Goal: Information Seeking & Learning: Learn about a topic

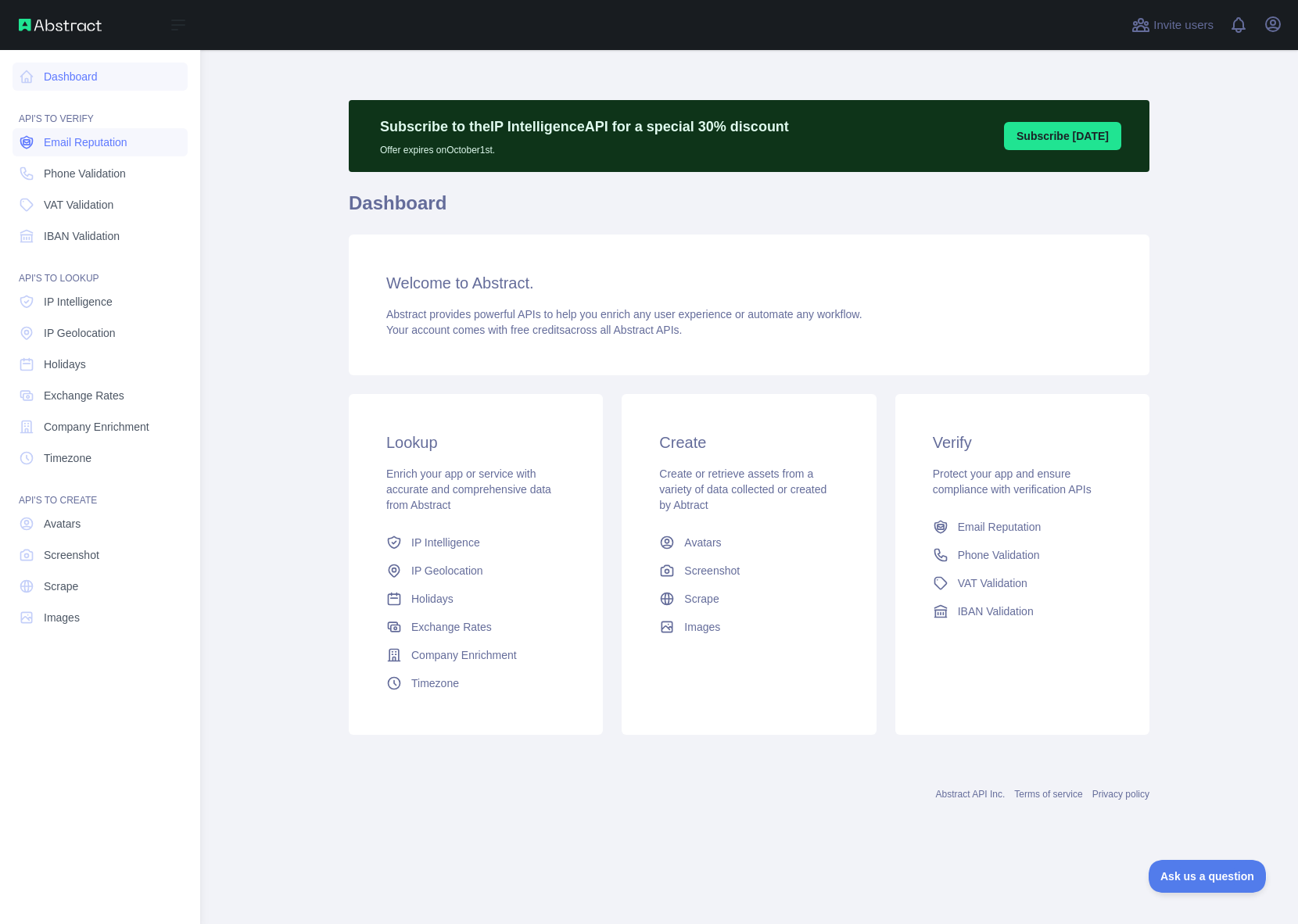
click at [95, 143] on span "Email Reputation" at bounding box center [86, 143] width 83 height 16
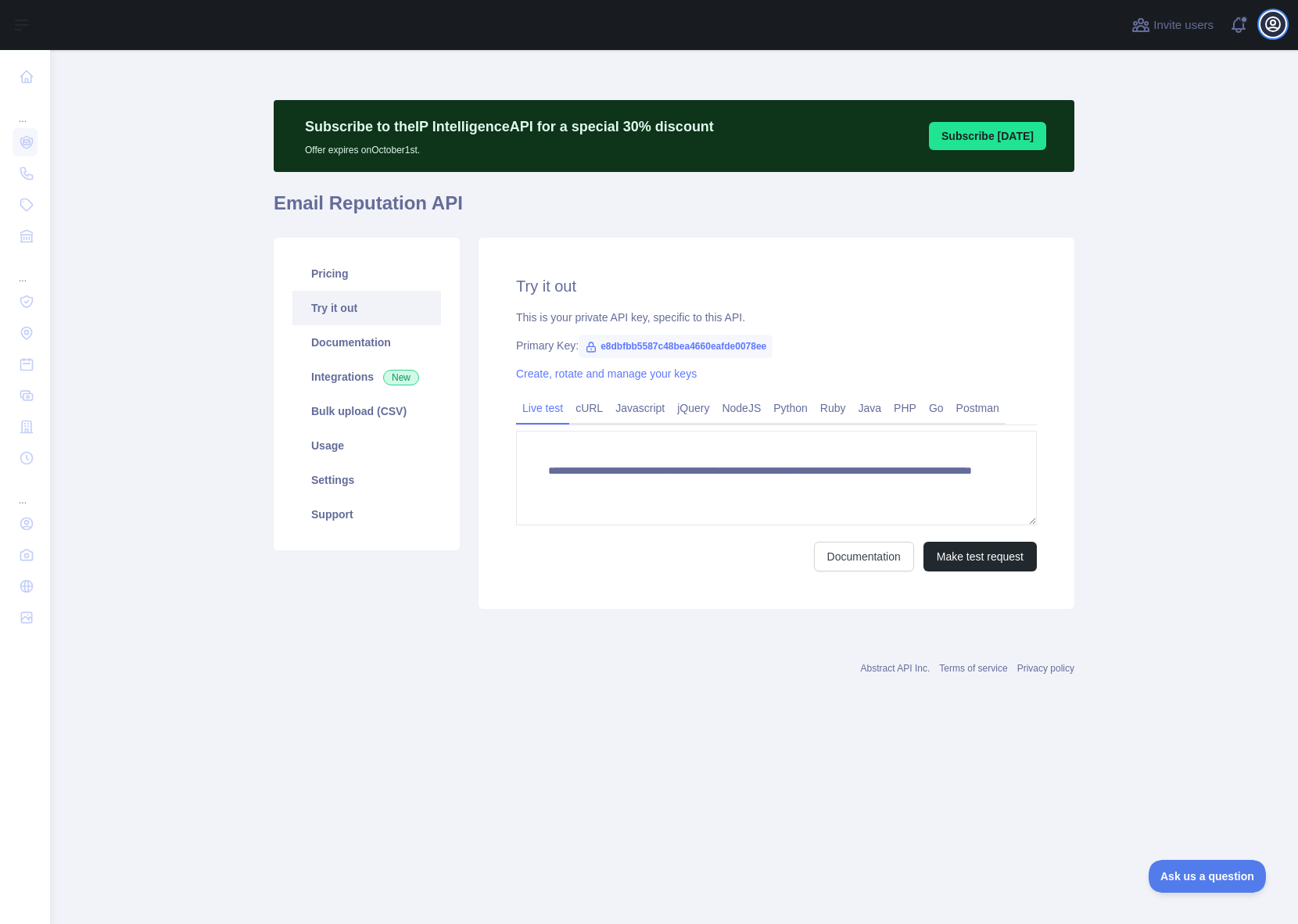
click at [1263, 27] on button "Open user menu" at bounding box center [1273, 24] width 25 height 25
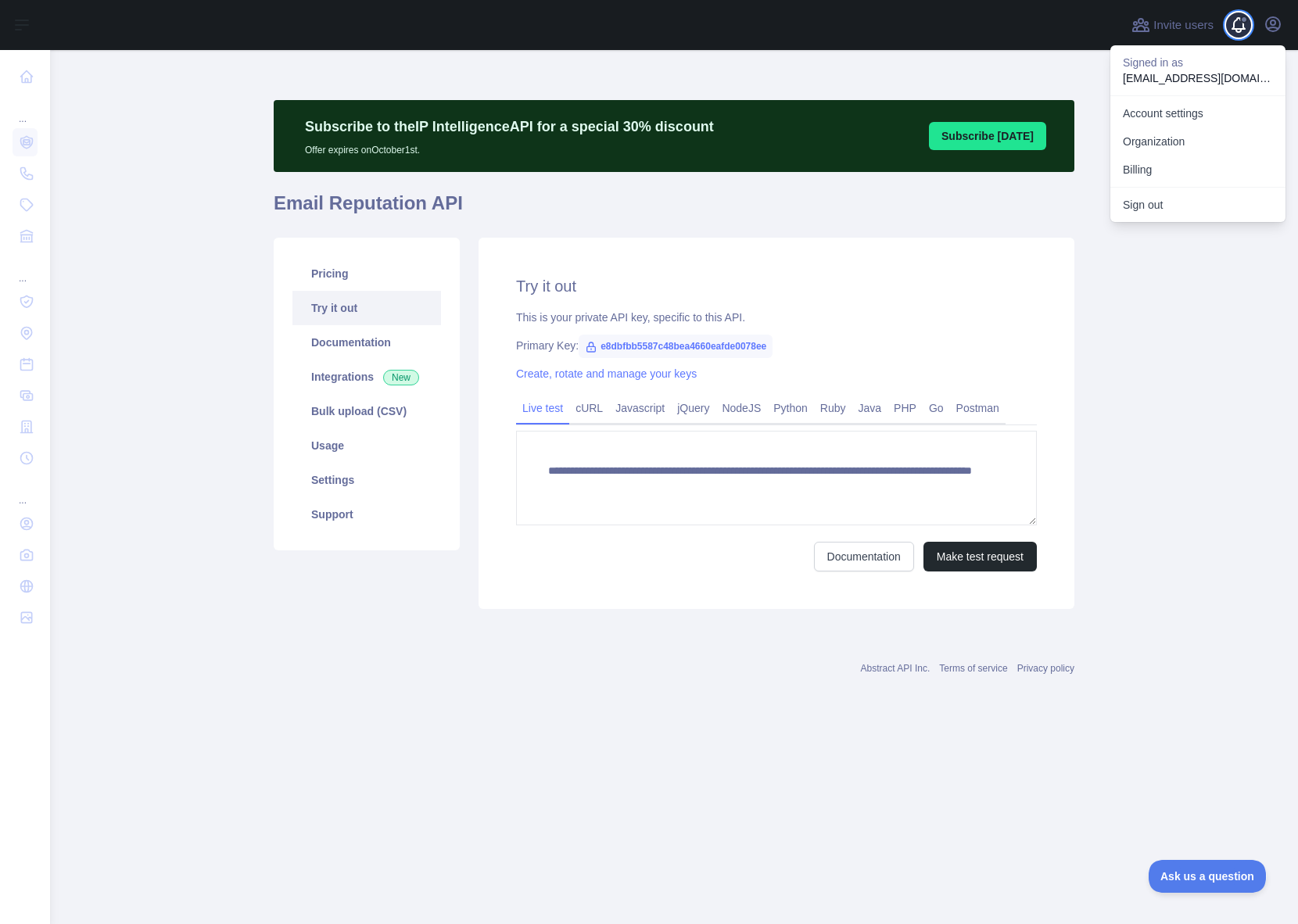
click at [1242, 23] on span at bounding box center [1245, 25] width 31 height 50
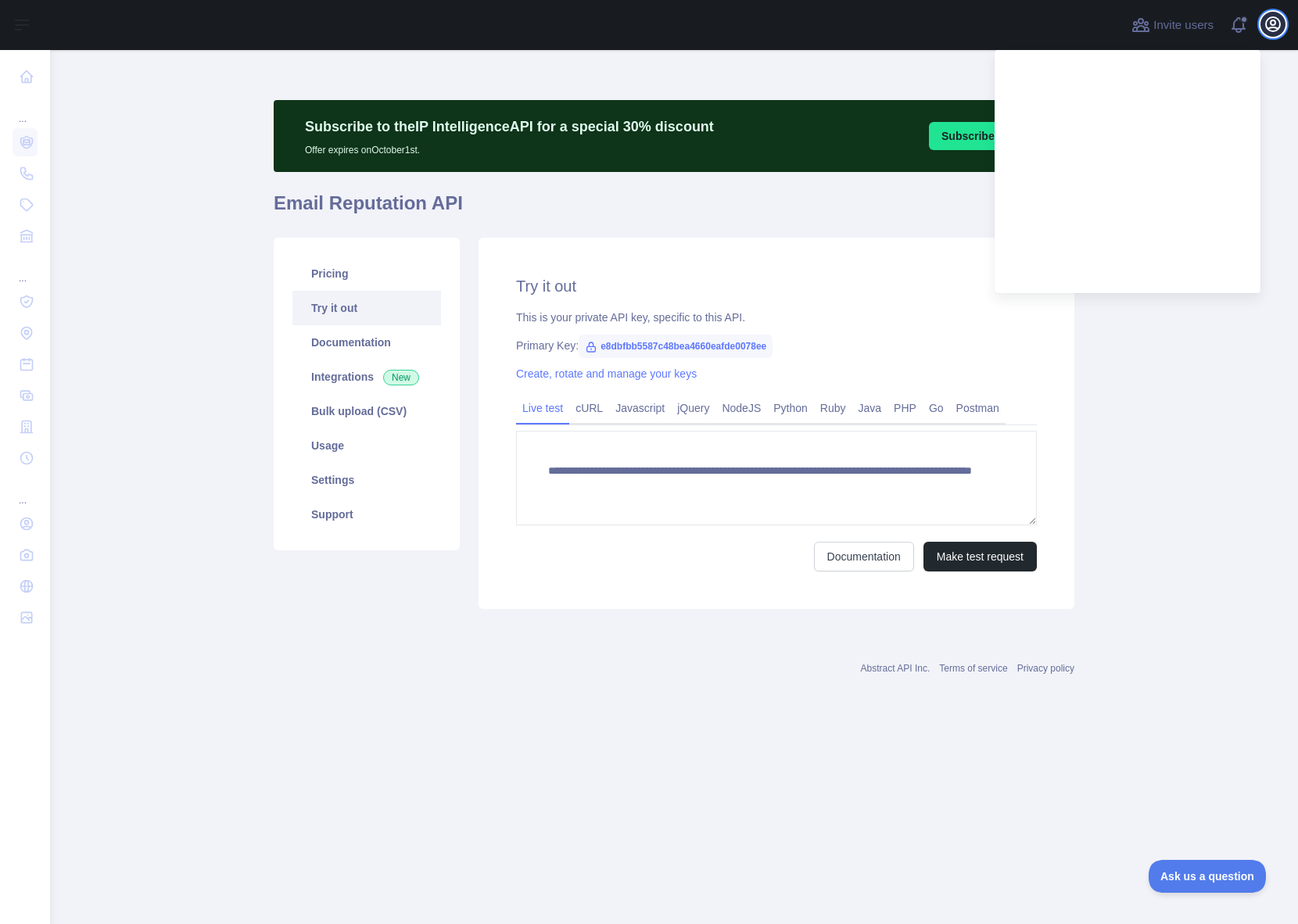
click at [1265, 27] on icon "button" at bounding box center [1272, 24] width 18 height 18
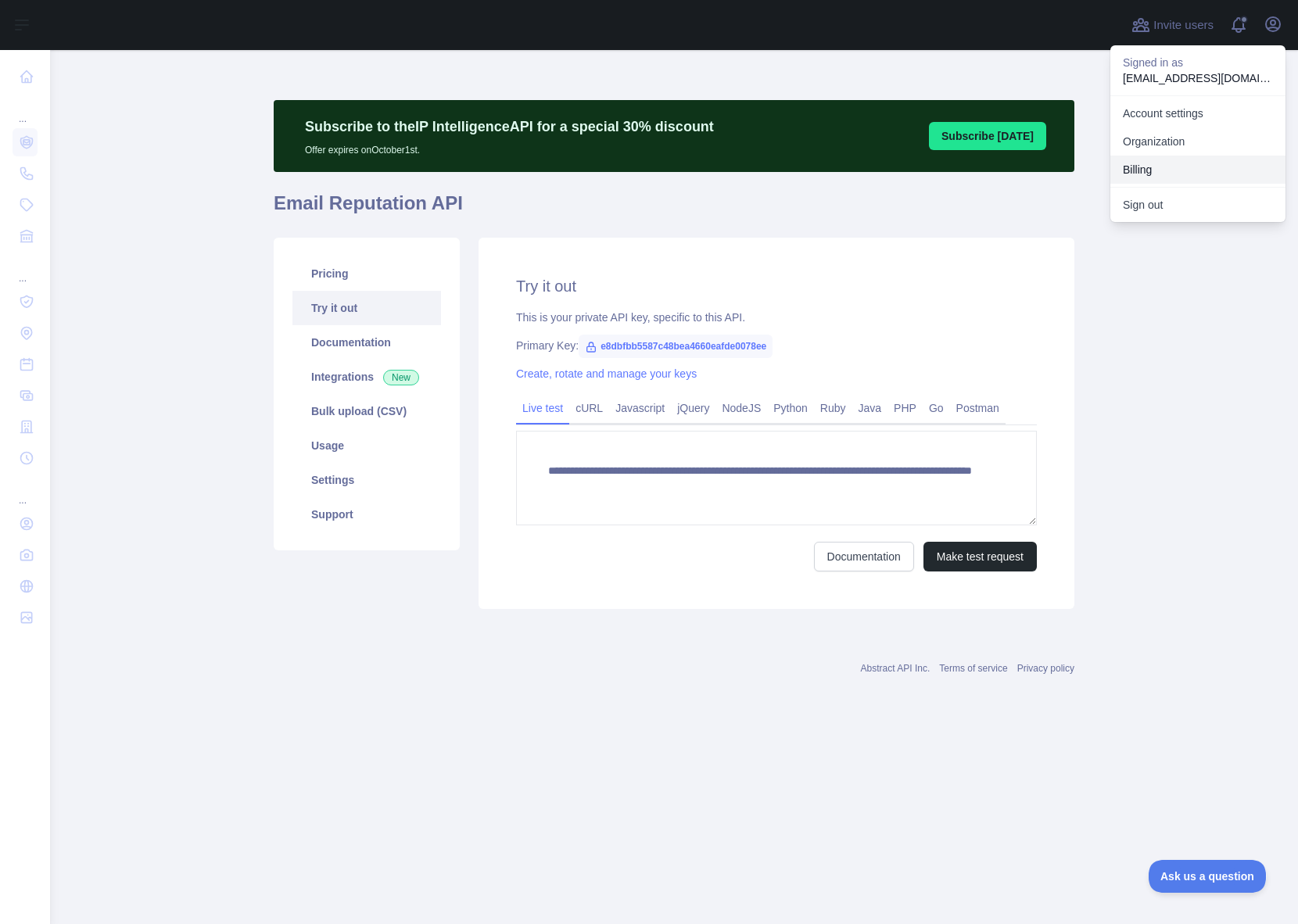
click at [1153, 163] on button "Billing" at bounding box center [1198, 169] width 176 height 28
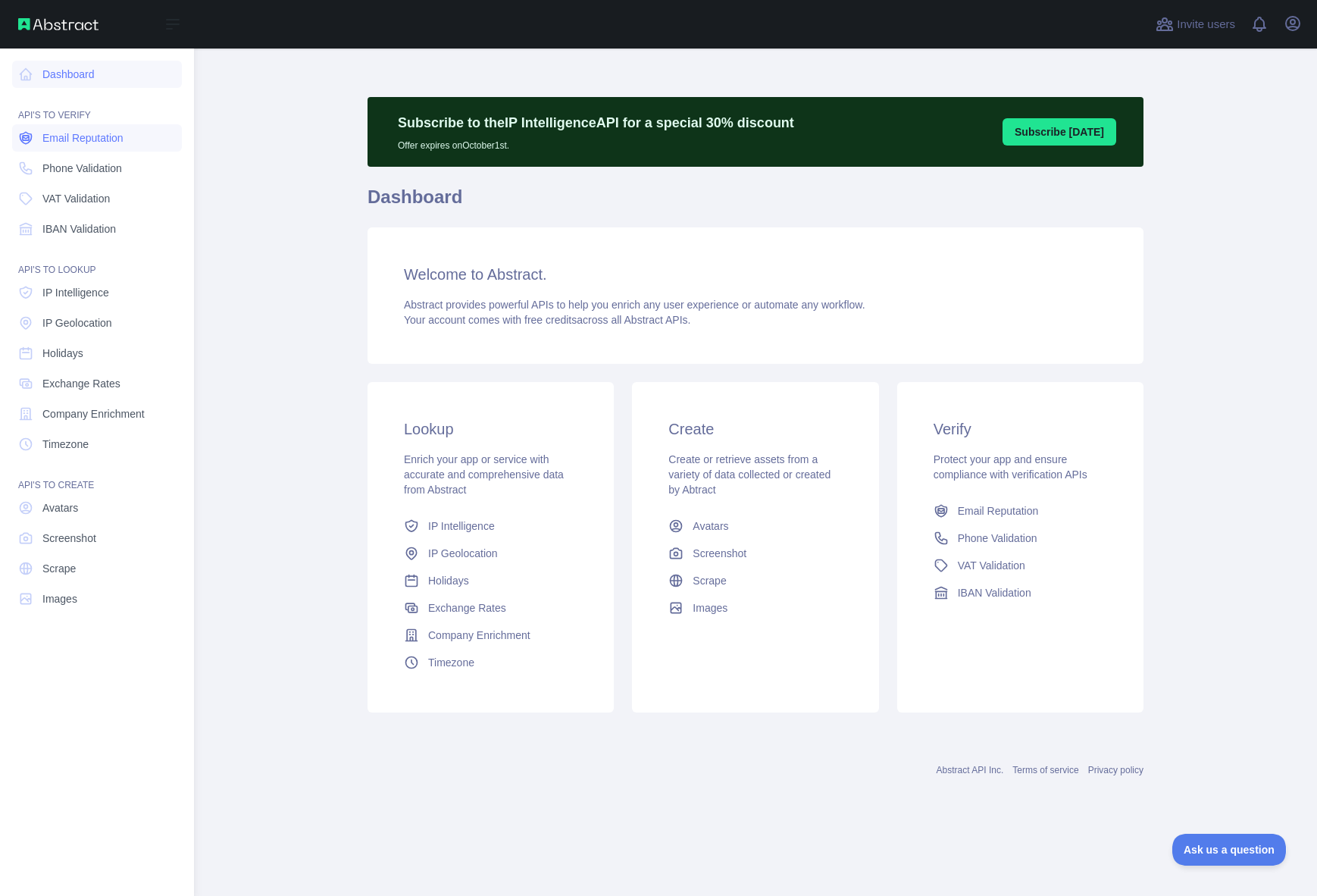
click at [88, 145] on span "Email Reputation" at bounding box center [83, 138] width 81 height 16
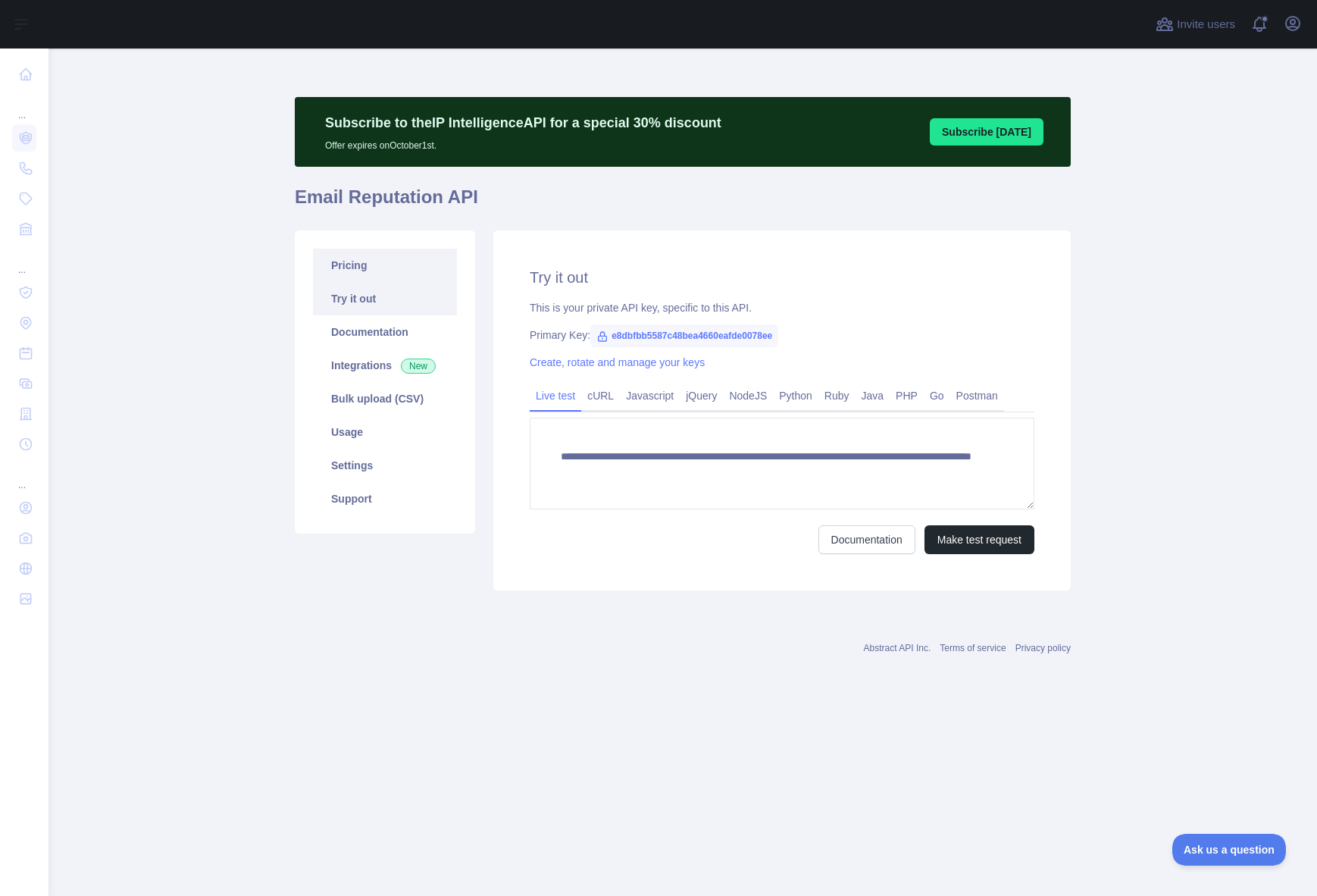
click at [359, 263] on link "Pricing" at bounding box center [385, 265] width 144 height 33
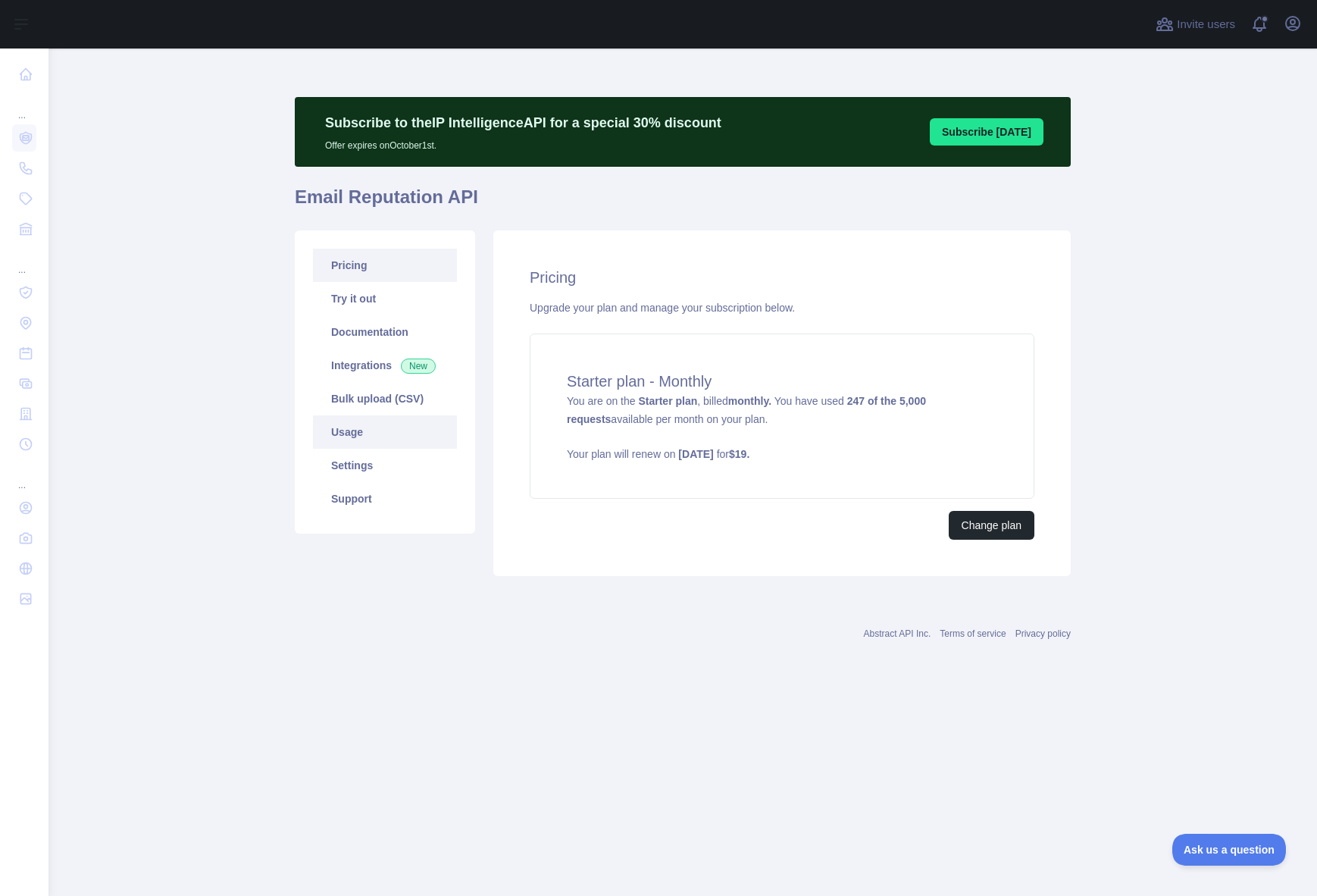
click at [371, 432] on link "Usage" at bounding box center [385, 432] width 144 height 33
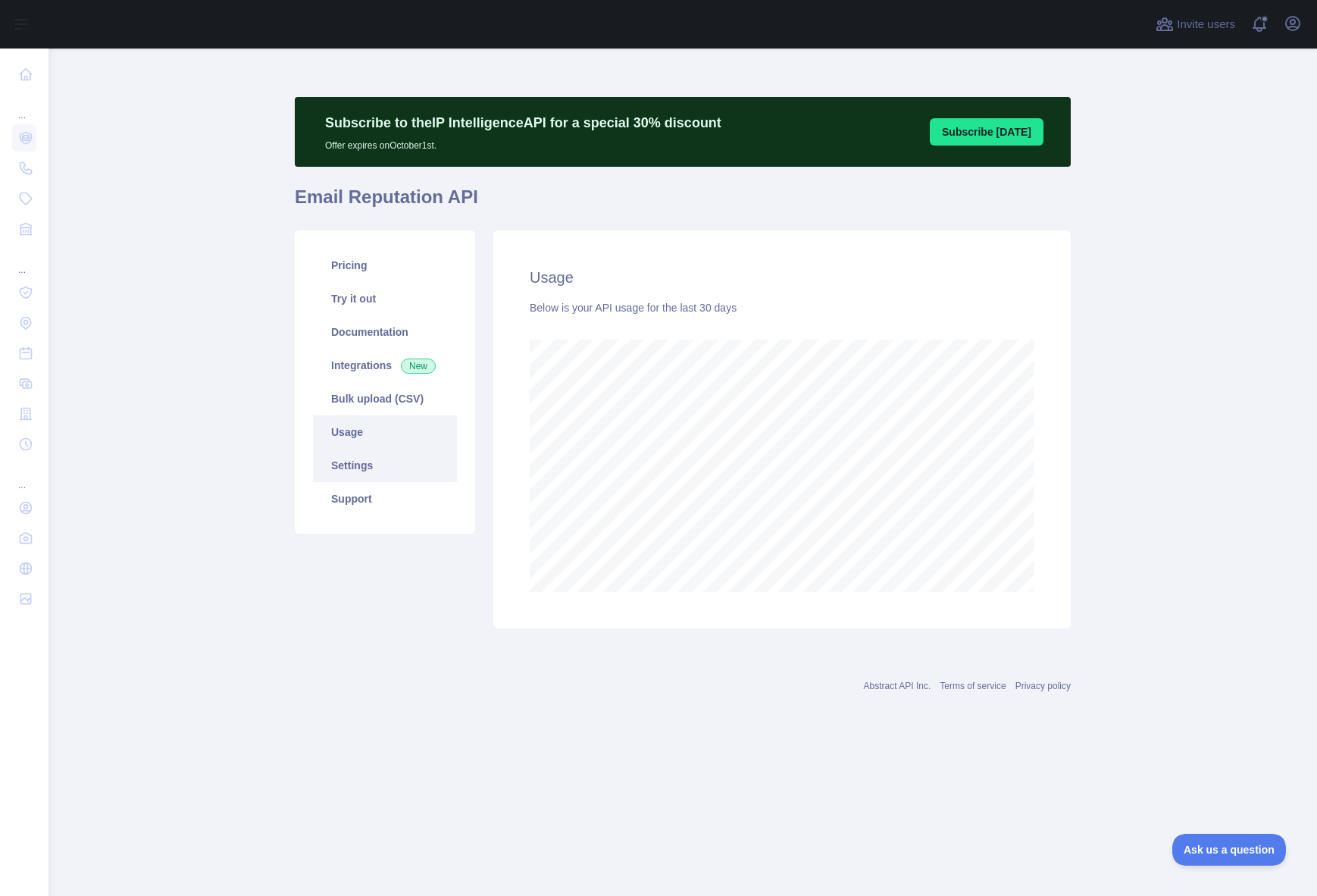
scroll to position [848, 1269]
click at [365, 464] on link "Settings" at bounding box center [385, 465] width 144 height 33
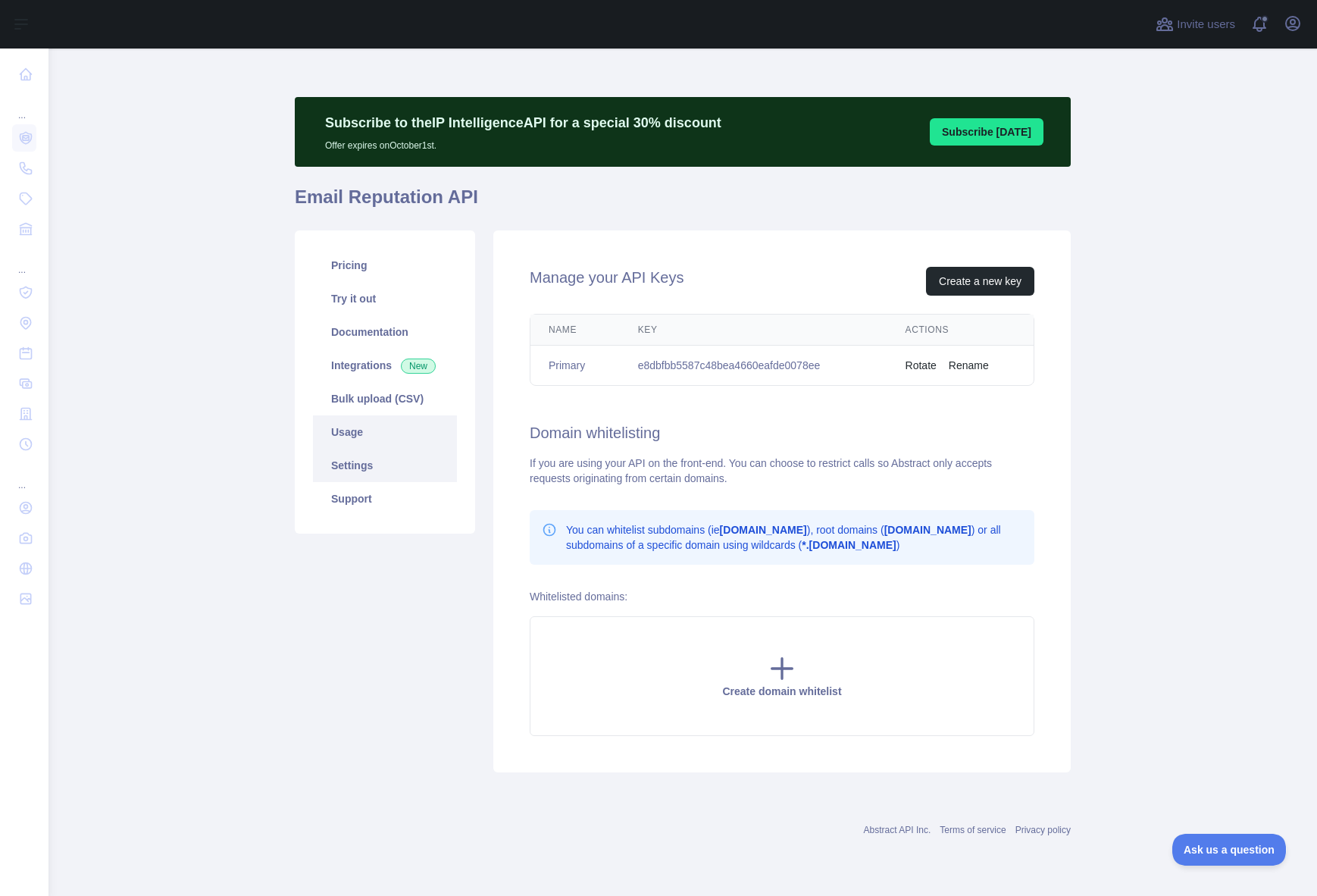
click at [375, 429] on link "Usage" at bounding box center [385, 432] width 144 height 33
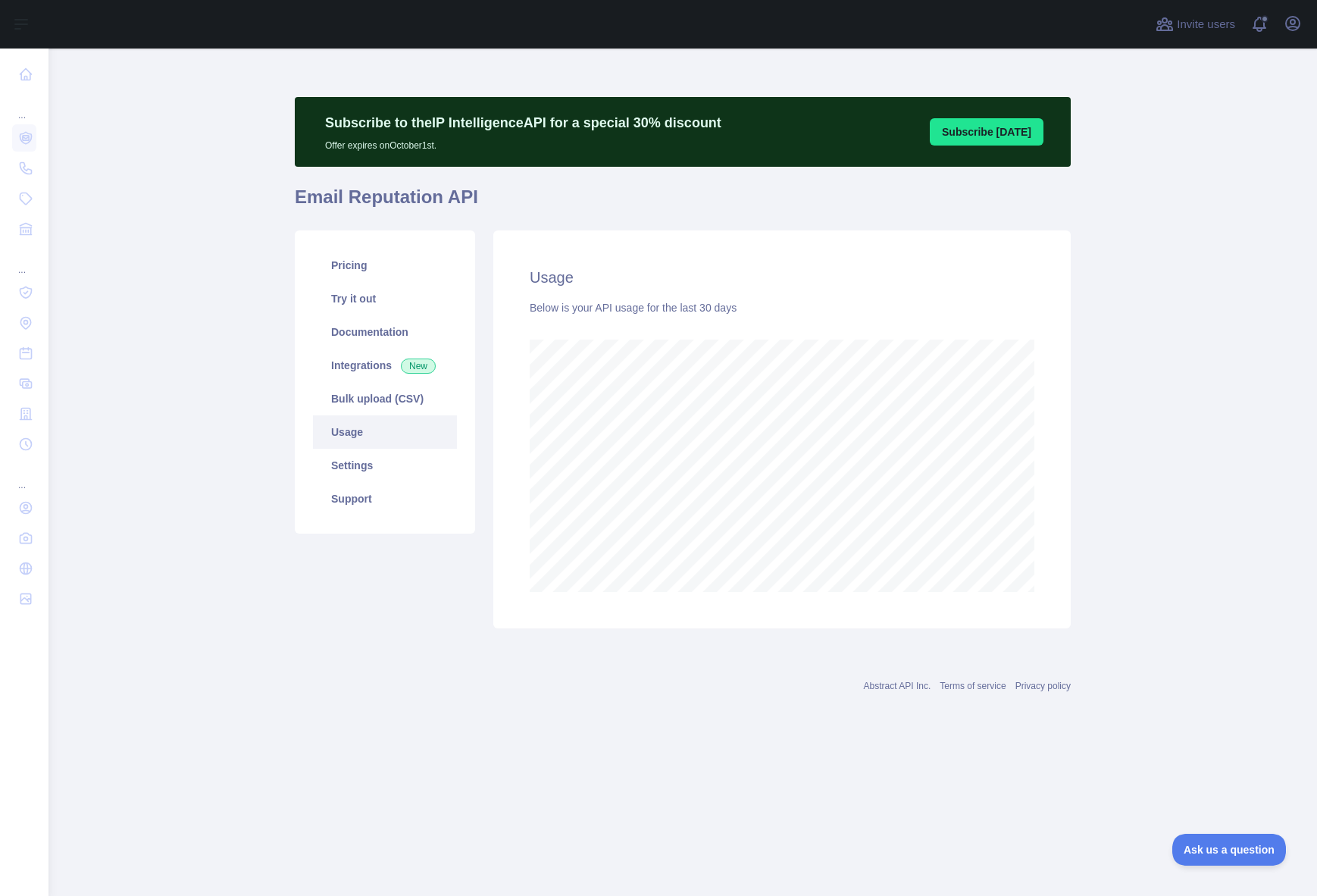
scroll to position [848, 1269]
click at [364, 463] on link "Settings" at bounding box center [385, 465] width 144 height 33
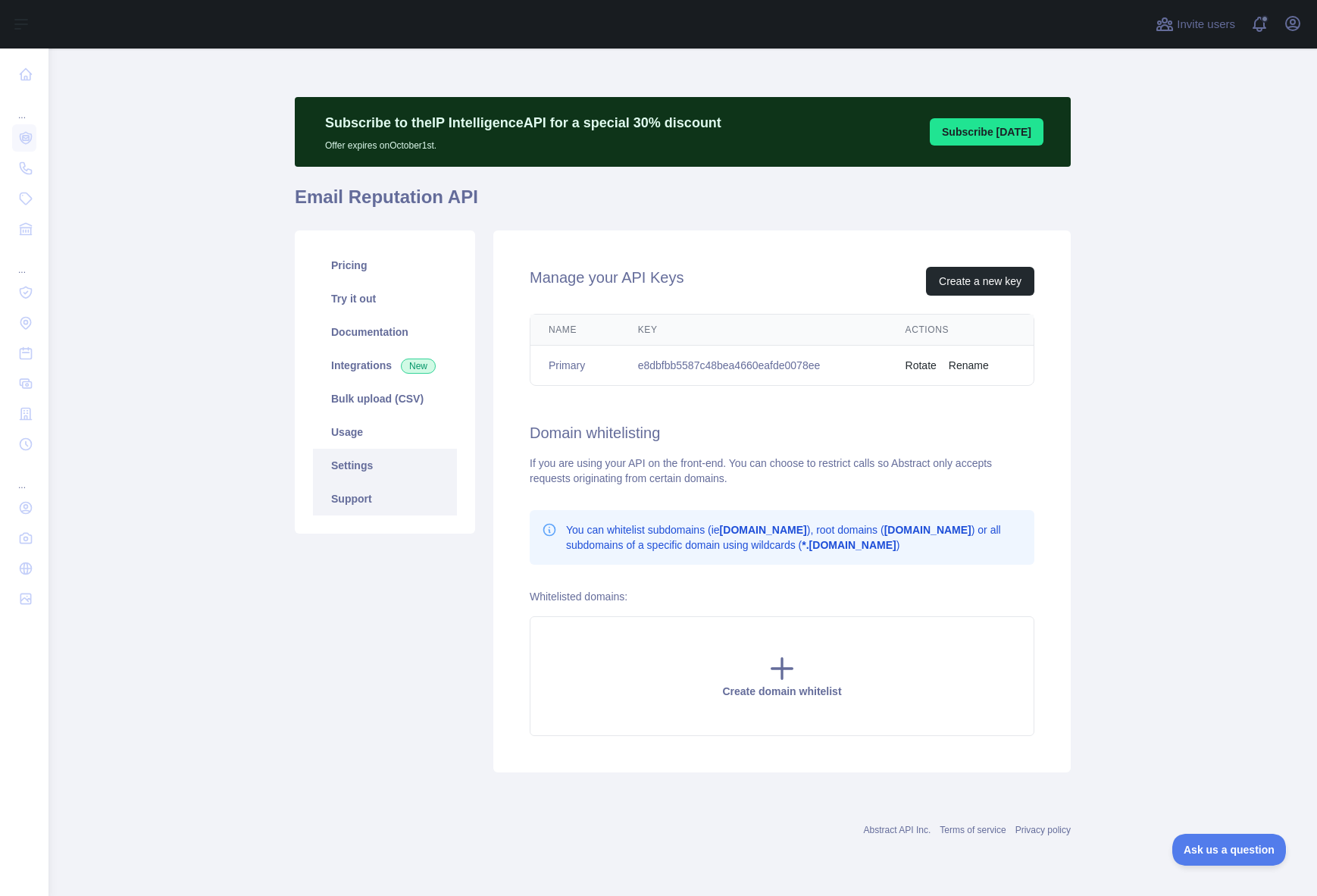
click at [358, 507] on link "Support" at bounding box center [385, 498] width 144 height 33
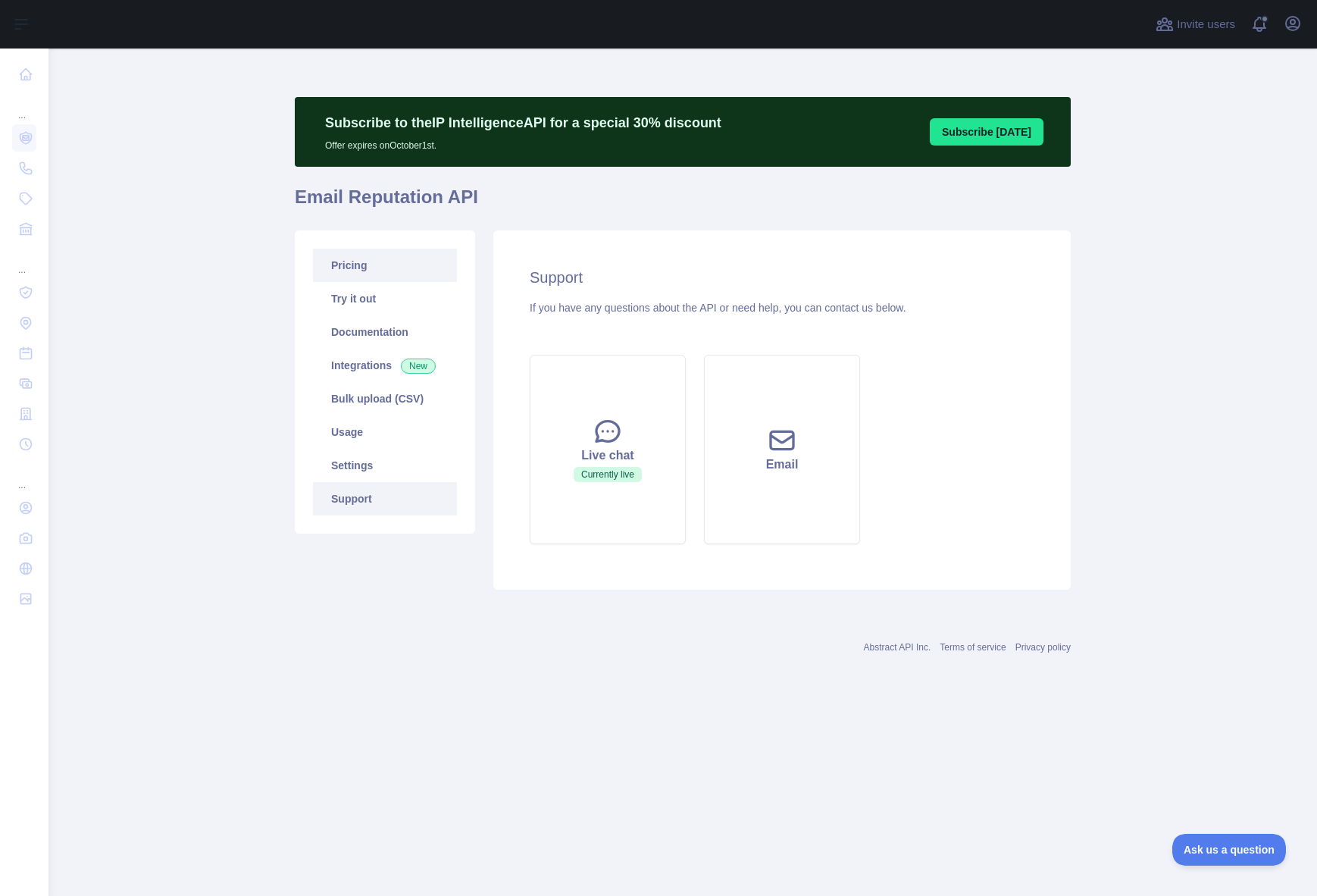
click at [362, 274] on link "Pricing" at bounding box center [385, 265] width 144 height 33
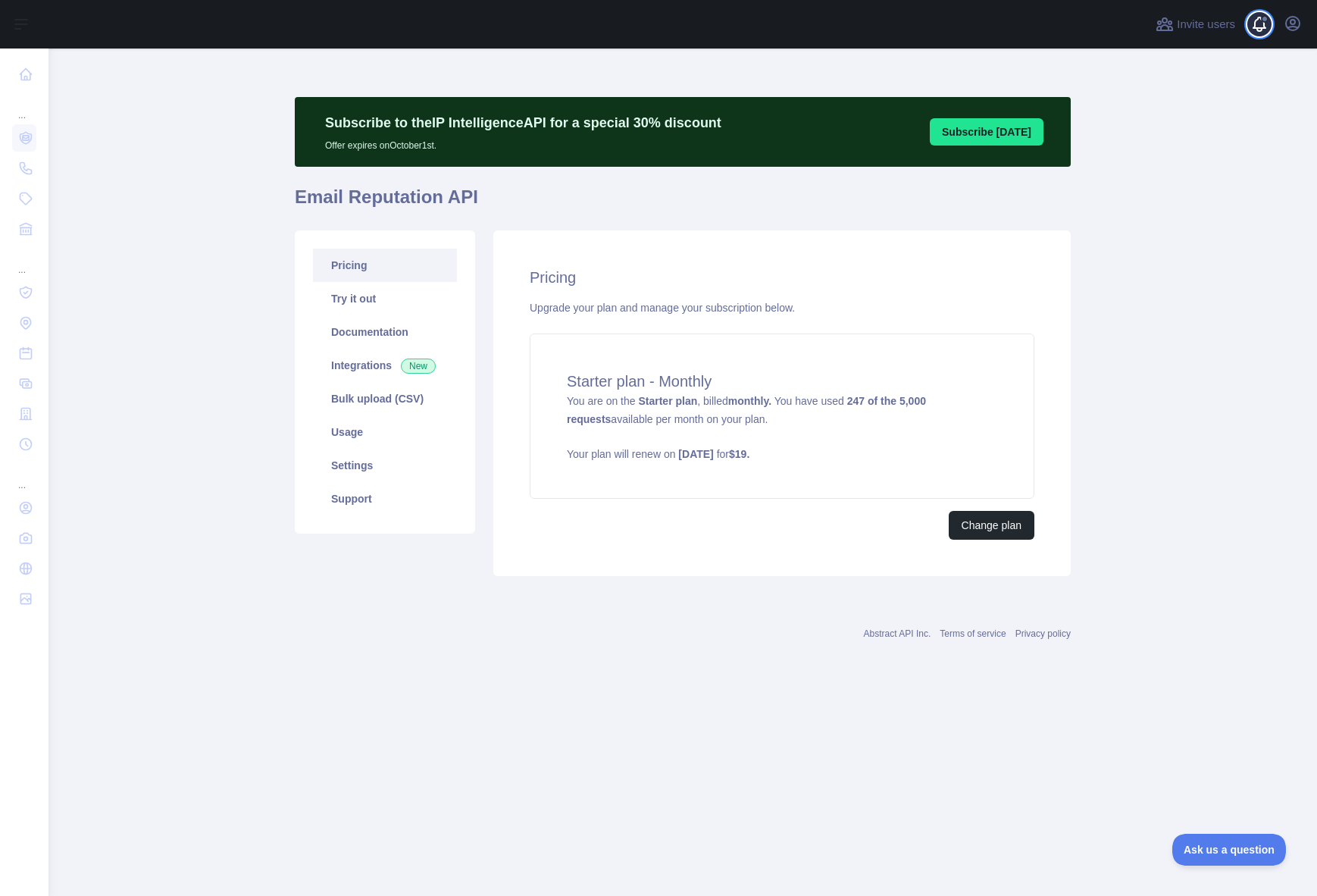
click at [1262, 20] on span at bounding box center [1266, 24] width 30 height 48
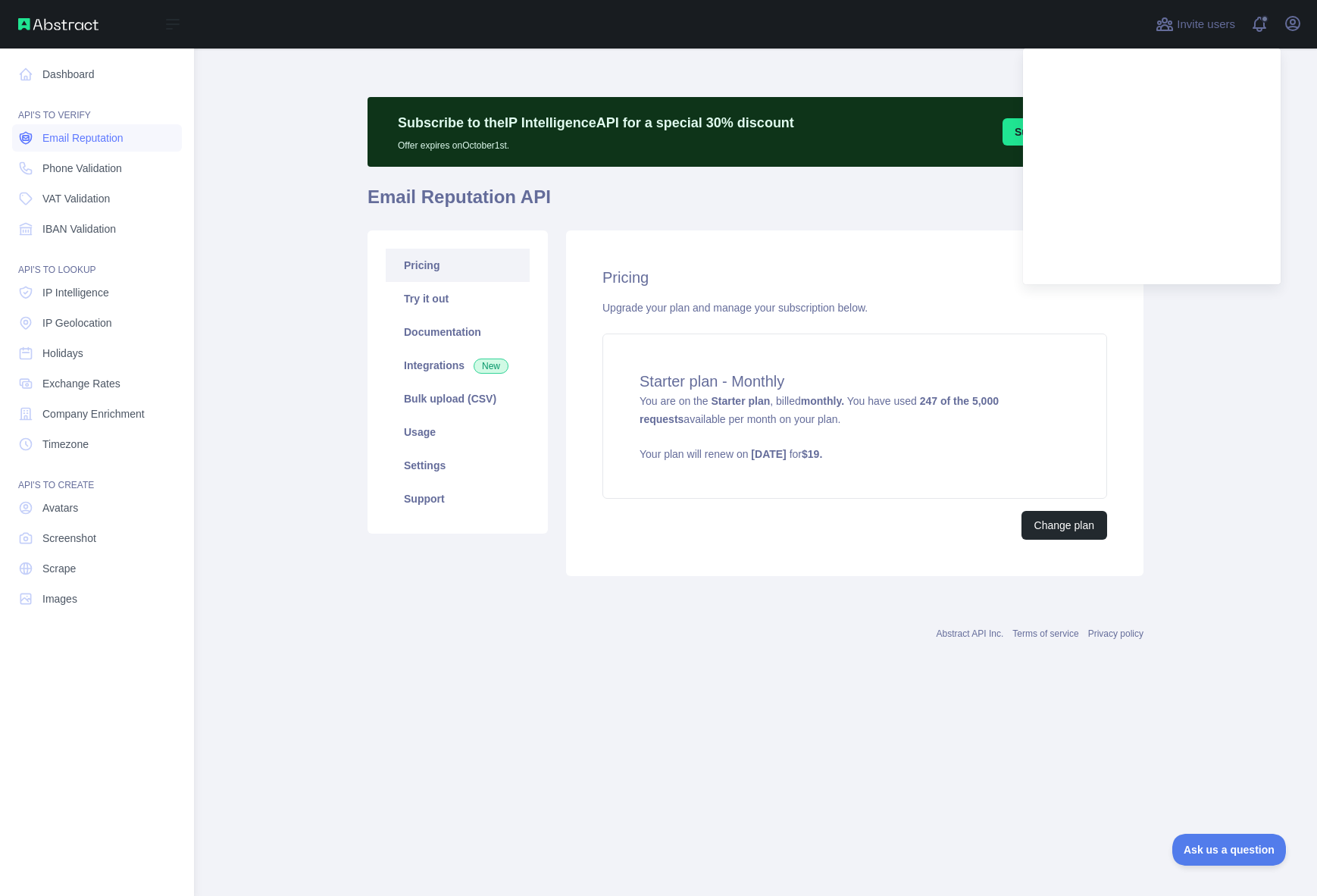
click at [66, 139] on span "Email Reputation" at bounding box center [83, 138] width 81 height 16
